Goal: Information Seeking & Learning: Learn about a topic

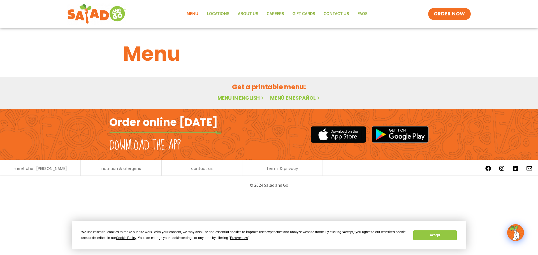
drag, startPoint x: 197, startPoint y: 15, endPoint x: 199, endPoint y: 44, distance: 28.6
click at [197, 15] on link "Menu" at bounding box center [192, 14] width 20 height 13
click at [242, 97] on link "Menu in English" at bounding box center [240, 97] width 47 height 7
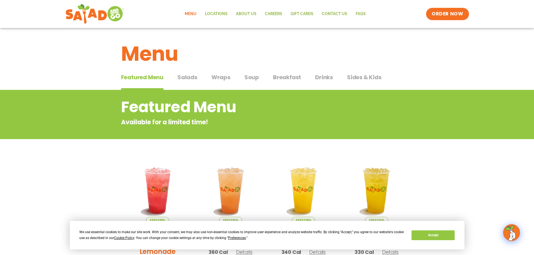
drag, startPoint x: 177, startPoint y: 66, endPoint x: 179, endPoint y: 72, distance: 6.3
click at [177, 66] on h1 "Menu" at bounding box center [267, 54] width 292 height 30
click at [181, 80] on span "Salads" at bounding box center [187, 77] width 20 height 8
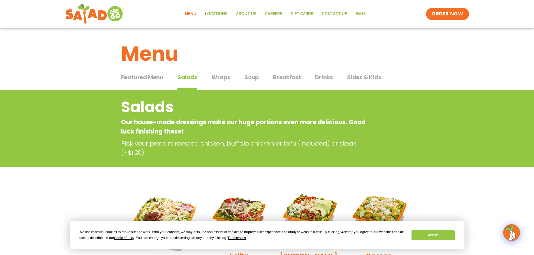
click at [136, 78] on span "Featured Menu" at bounding box center [142, 77] width 42 height 8
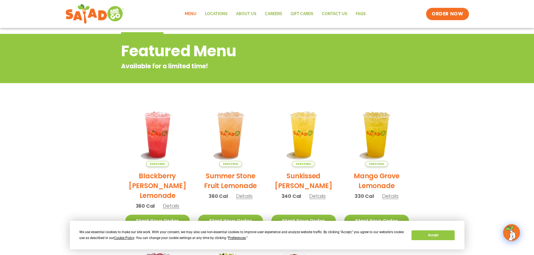
scroll to position [28, 0]
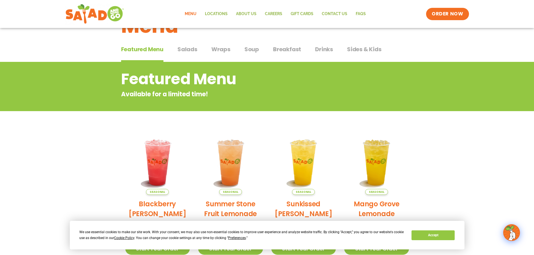
click at [187, 54] on button "Salads Salads" at bounding box center [187, 53] width 20 height 17
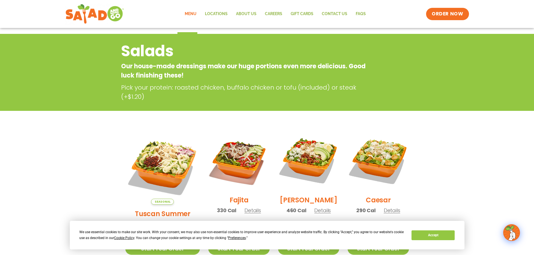
scroll to position [28, 0]
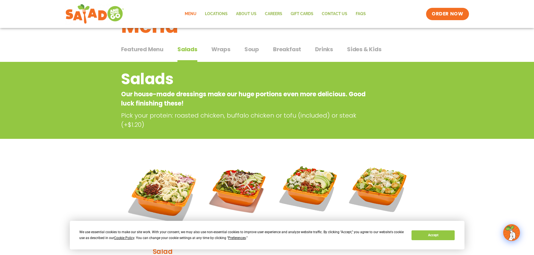
click at [212, 48] on span "Wraps" at bounding box center [220, 49] width 19 height 8
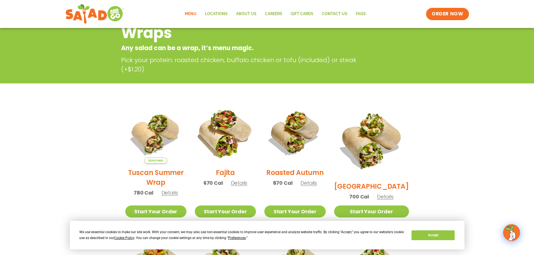
scroll to position [28, 0]
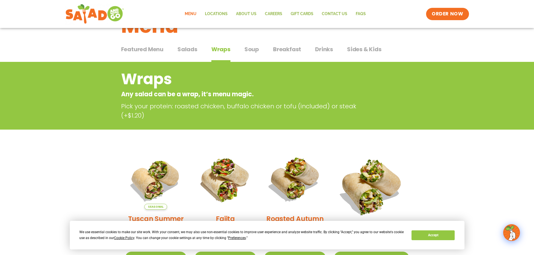
click at [248, 48] on span "Soup" at bounding box center [251, 49] width 15 height 8
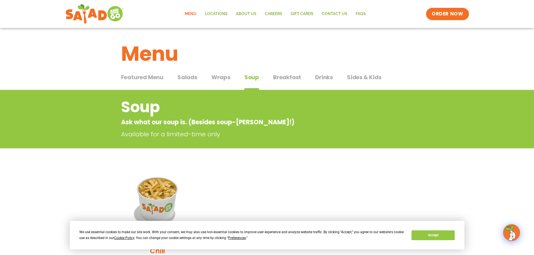
click at [288, 77] on span "Breakfast" at bounding box center [287, 77] width 28 height 8
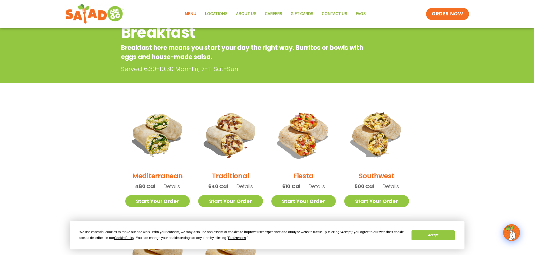
scroll to position [28, 0]
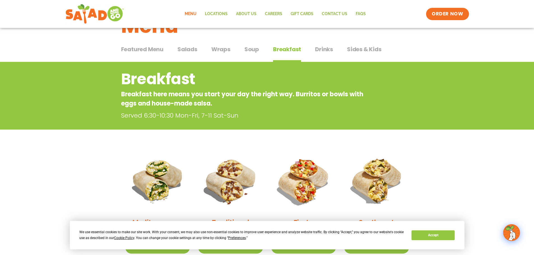
click at [327, 52] on span "Drinks" at bounding box center [324, 49] width 18 height 8
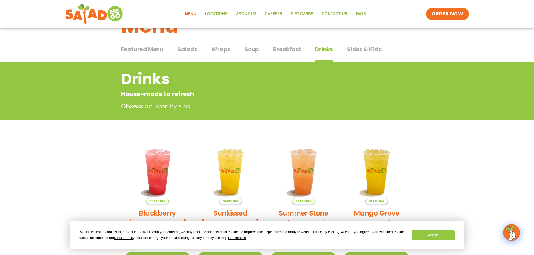
click at [352, 56] on button "Sides & Kids Sides & Kids" at bounding box center [364, 53] width 34 height 17
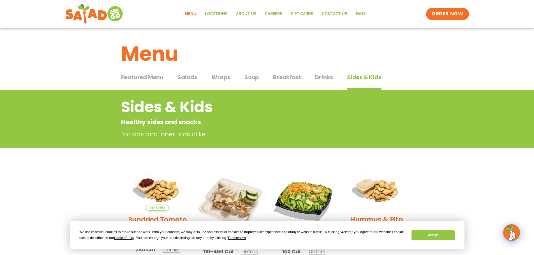
click at [218, 78] on span "Wraps" at bounding box center [220, 77] width 19 height 8
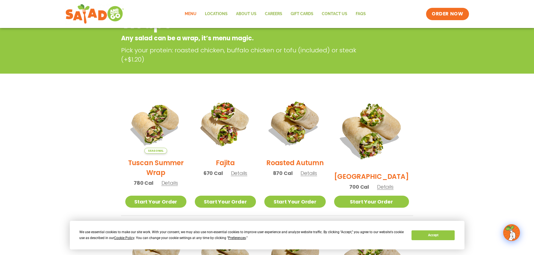
scroll to position [28, 0]
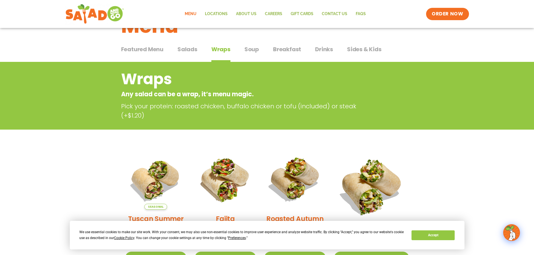
click at [182, 50] on span "Salads" at bounding box center [187, 49] width 20 height 8
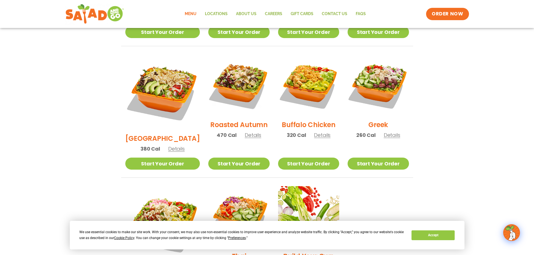
scroll to position [280, 0]
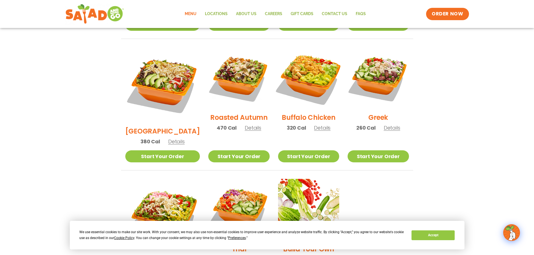
click at [320, 86] on img at bounding box center [309, 78] width 72 height 72
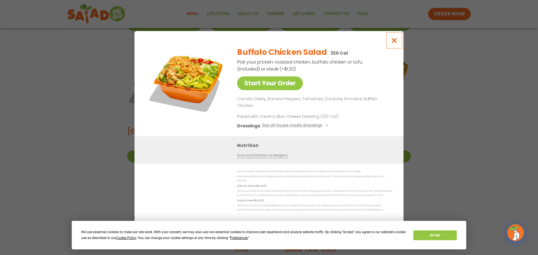
click at [398, 46] on button "Close modal" at bounding box center [394, 40] width 18 height 19
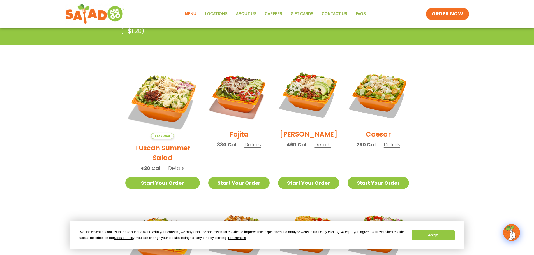
scroll to position [112, 0]
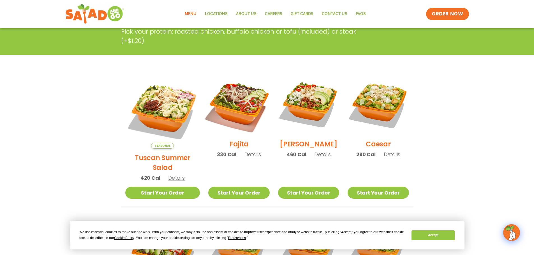
click at [230, 121] on img at bounding box center [239, 105] width 72 height 72
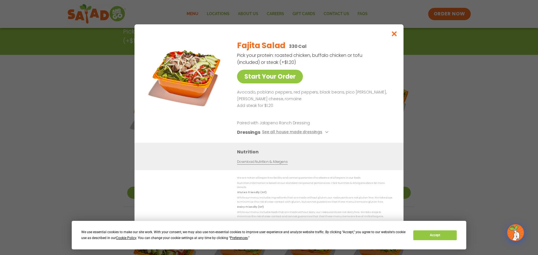
click at [456, 87] on div "Start Your Order Fajita Salad 330 Cal Pick your protein: roasted chicken, buffa…" at bounding box center [269, 127] width 538 height 255
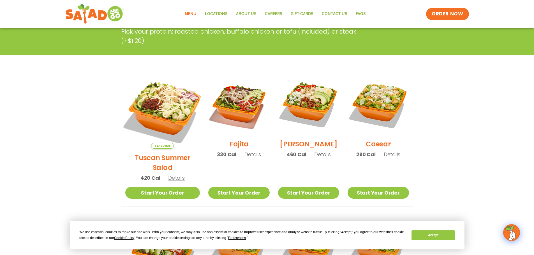
click at [140, 114] on img at bounding box center [162, 112] width 88 height 88
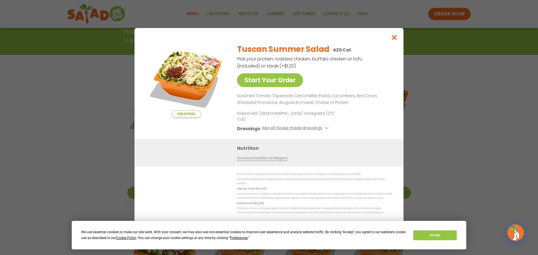
click at [414, 101] on div "Seasonal Start Your Order Tuscan Summer Salad 420 Cal Pick your protein: roaste…" at bounding box center [269, 127] width 538 height 255
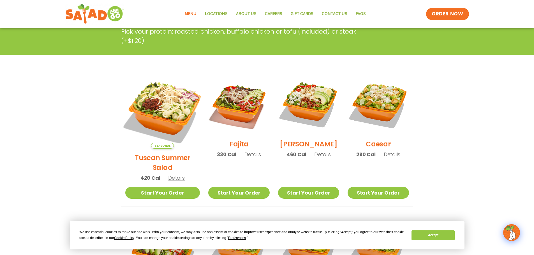
click at [145, 92] on img at bounding box center [162, 112] width 88 height 88
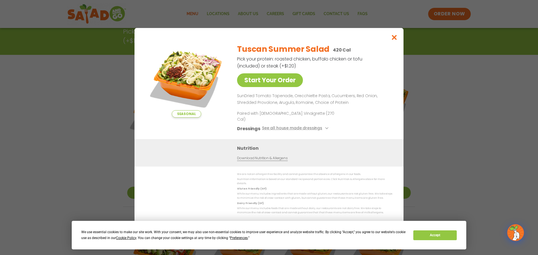
click at [121, 103] on div "Seasonal Start Your Order Tuscan Summer Salad 420 Cal Pick your protein: roaste…" at bounding box center [269, 127] width 538 height 255
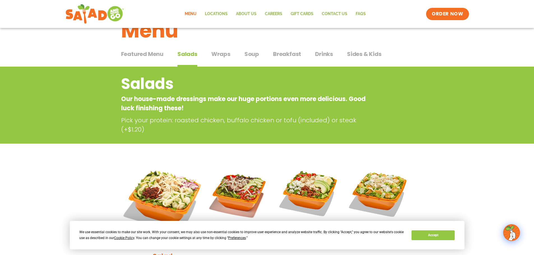
scroll to position [0, 0]
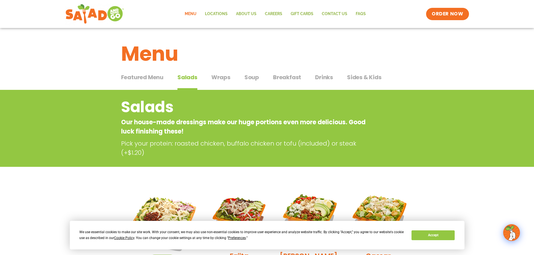
click at [215, 76] on span "Wraps" at bounding box center [220, 77] width 19 height 8
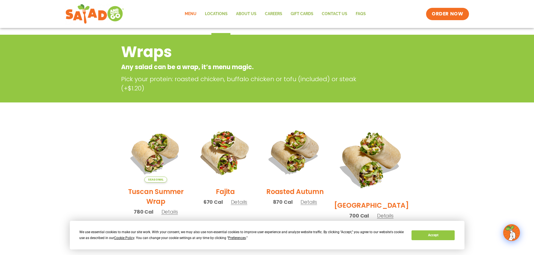
scroll to position [84, 0]
